Goal: Transaction & Acquisition: Subscribe to service/newsletter

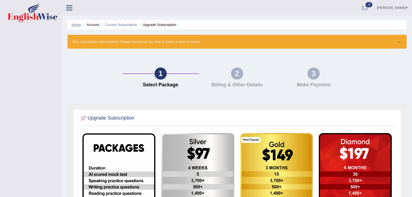
click at [77, 26] on link "Home" at bounding box center [76, 25] width 9 height 4
